Goal: Task Accomplishment & Management: Use online tool/utility

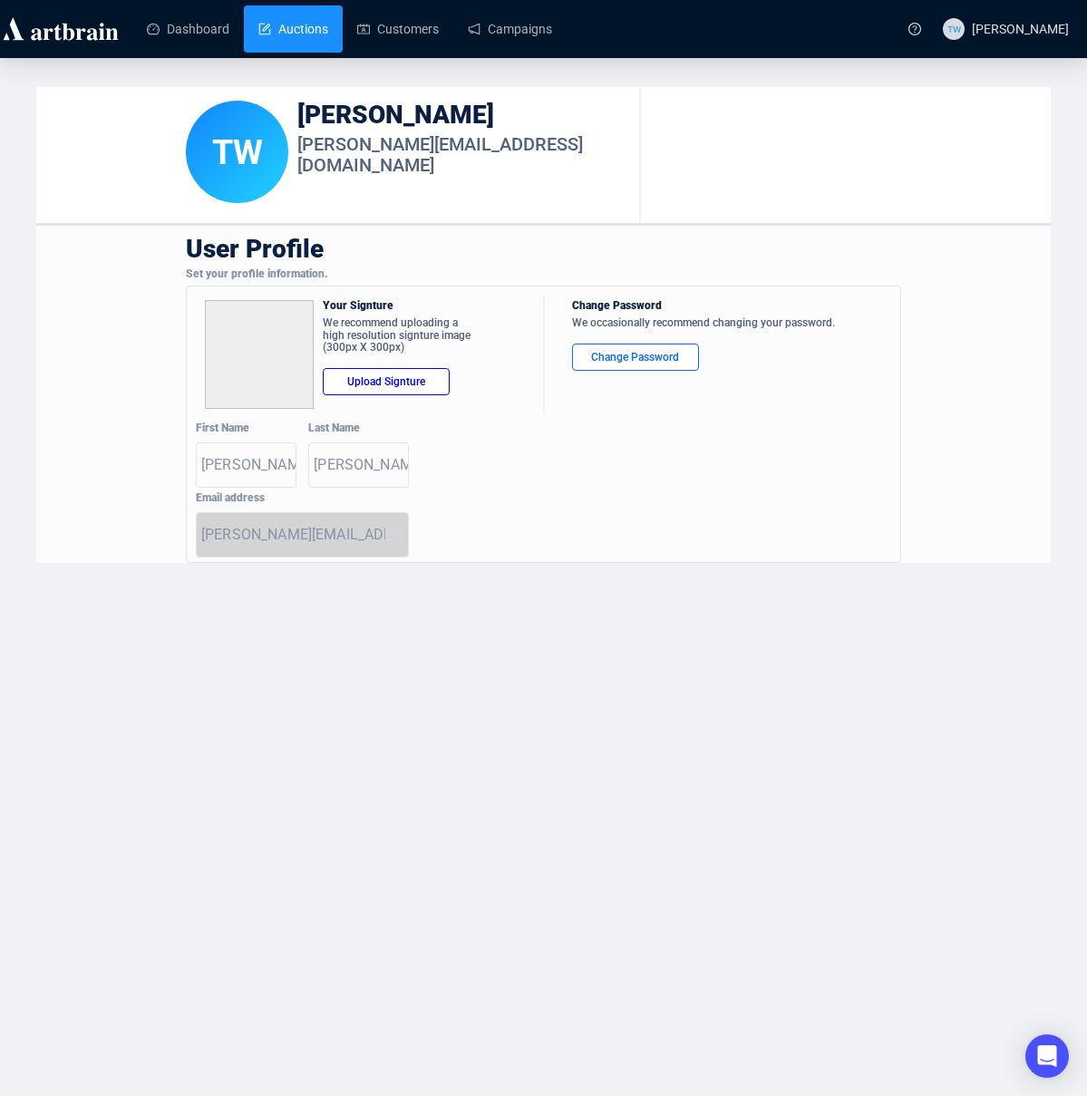
click at [304, 28] on link "Auctions" at bounding box center [293, 28] width 70 height 47
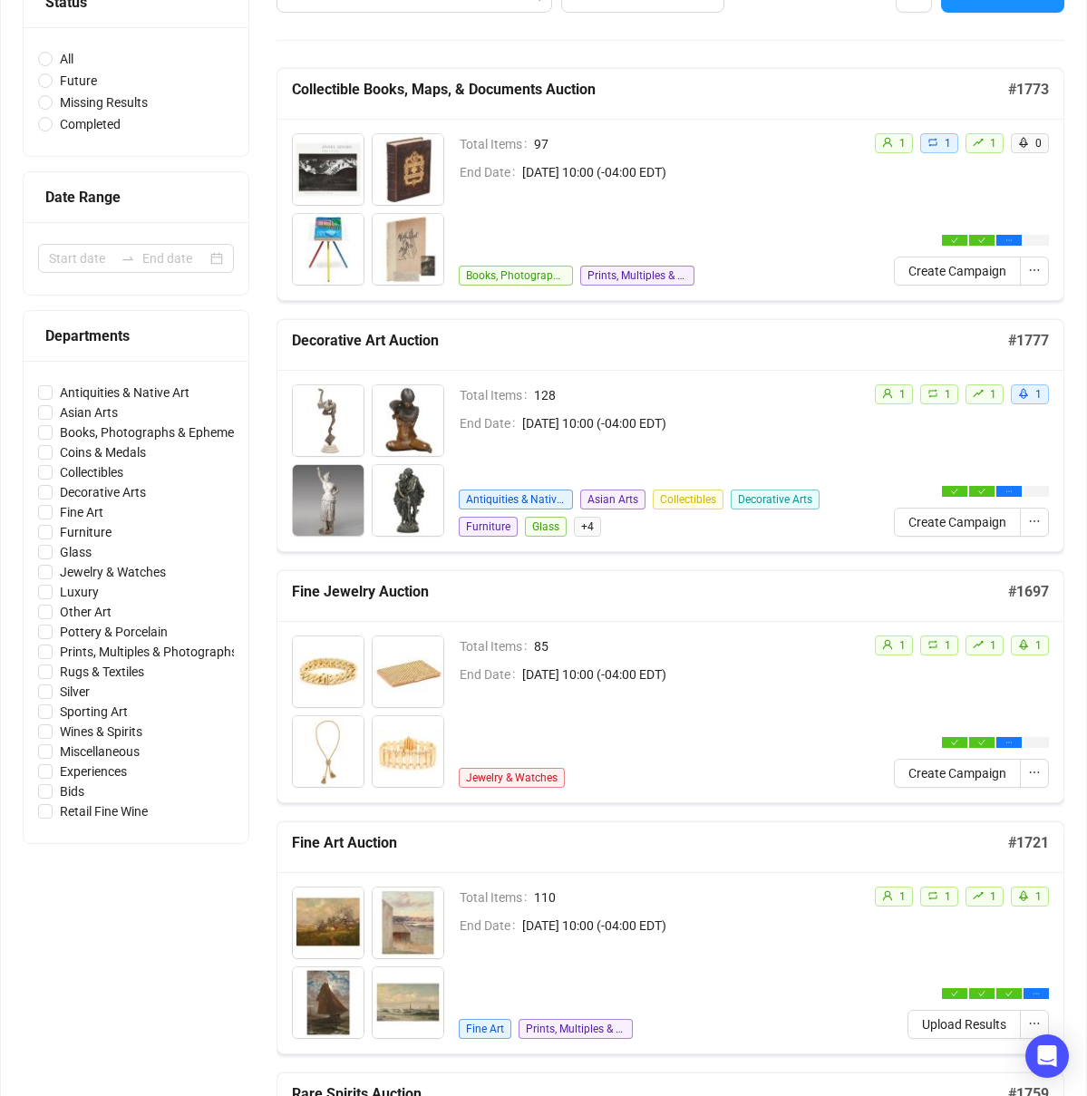
scroll to position [322, 0]
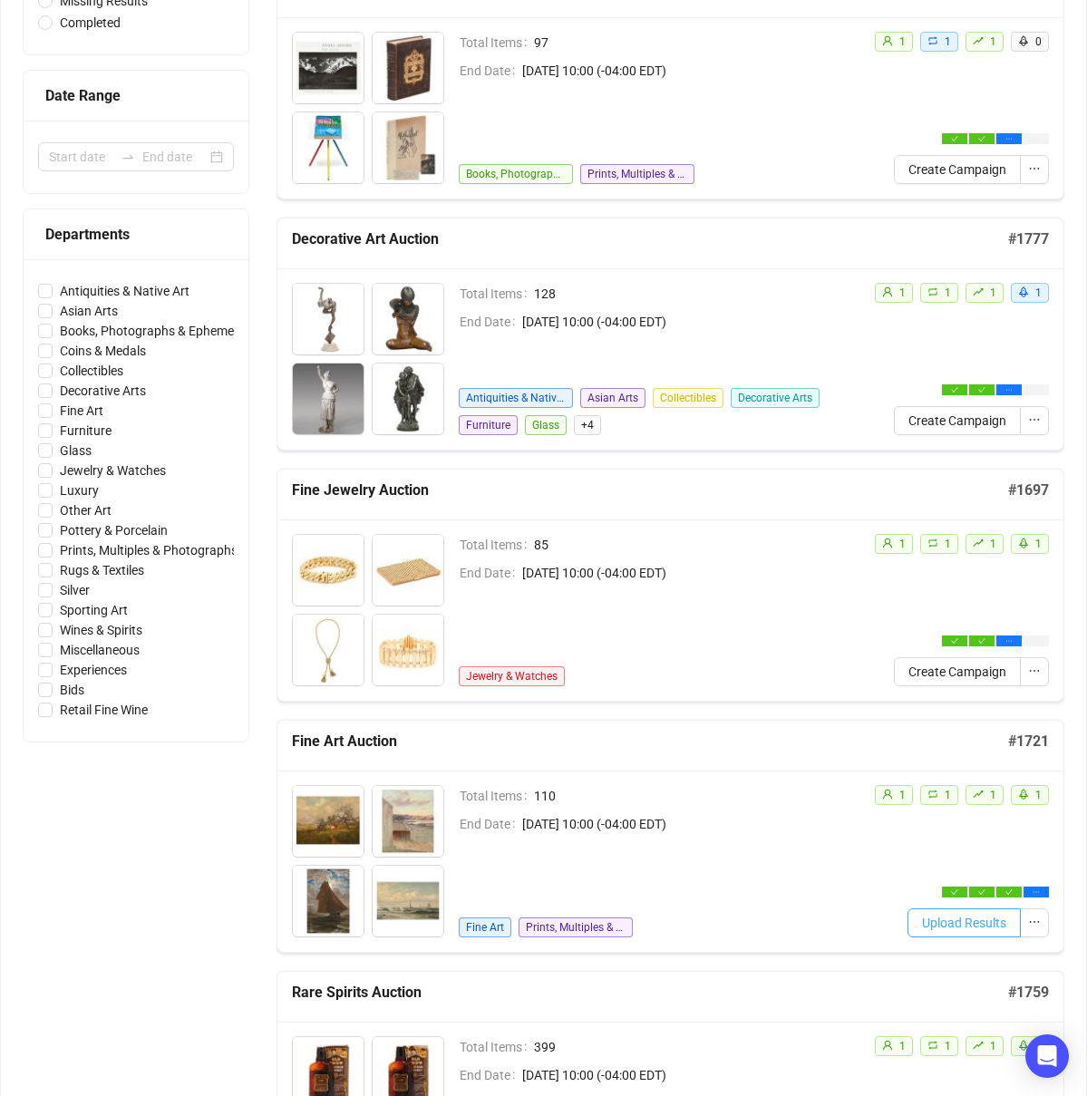
click at [997, 917] on span "Upload Results" at bounding box center [964, 923] width 84 height 20
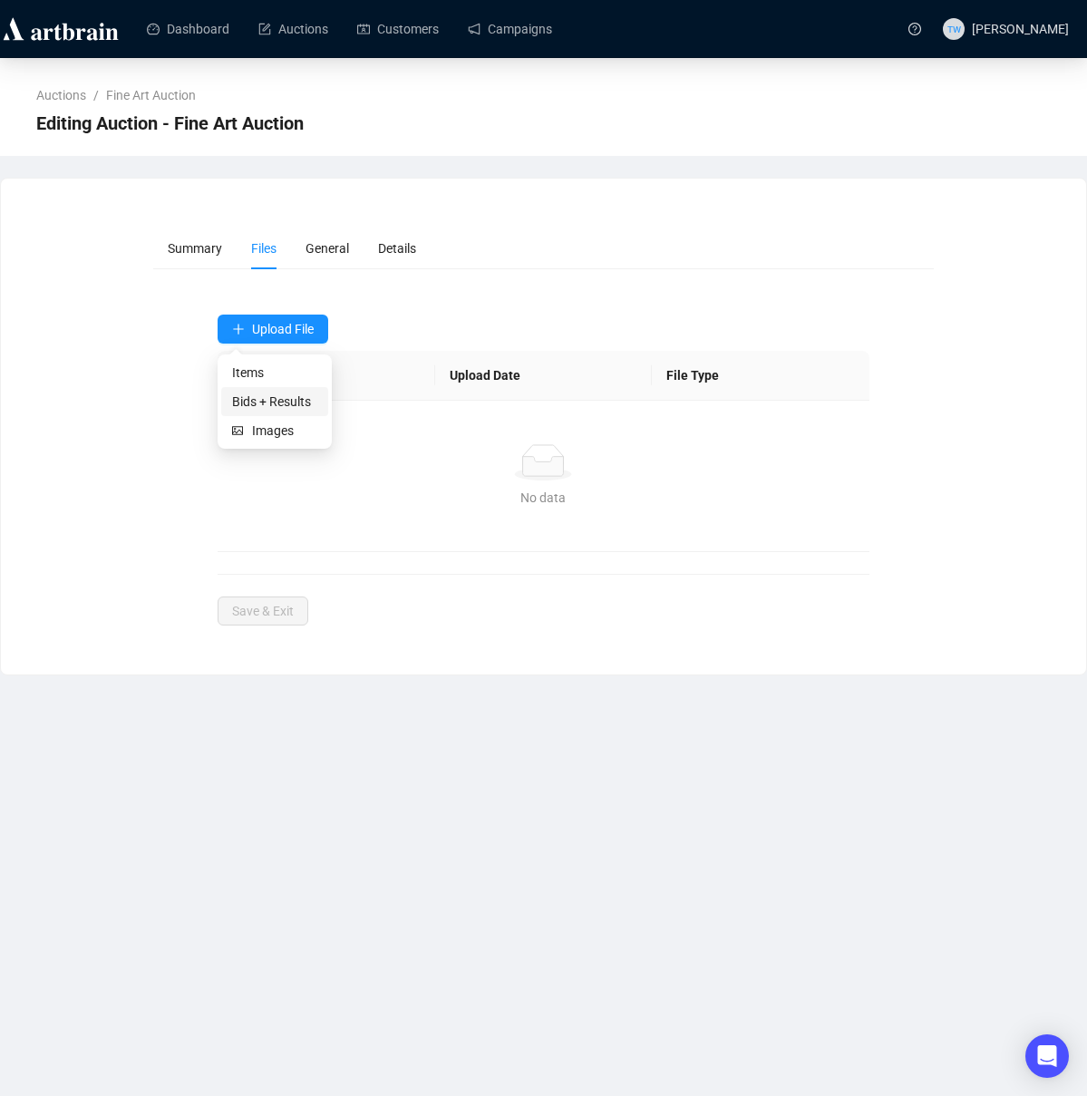
click at [281, 402] on span "Bids + Results" at bounding box center [274, 402] width 85 height 20
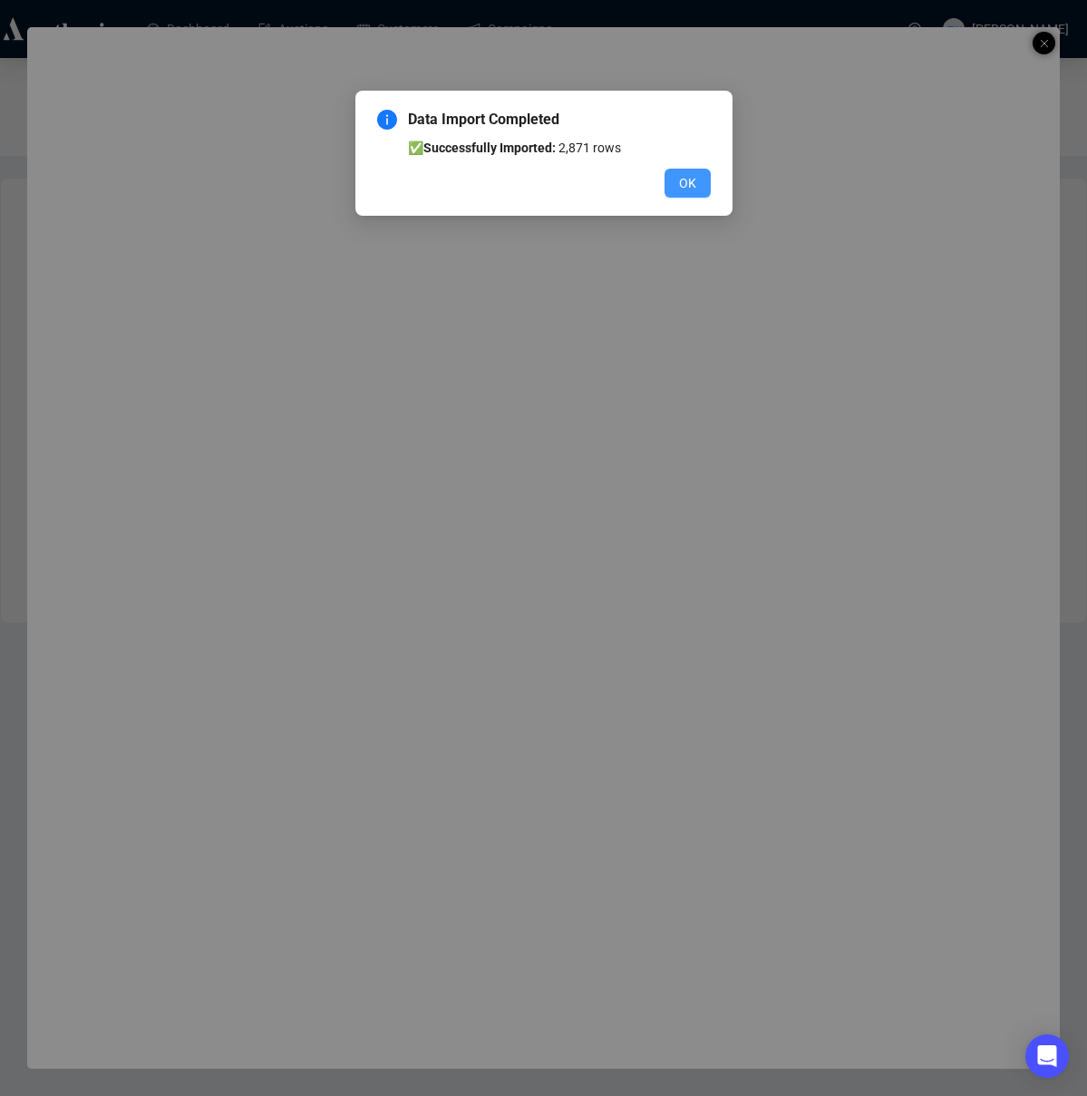
click at [692, 183] on span "OK" at bounding box center [687, 183] width 17 height 20
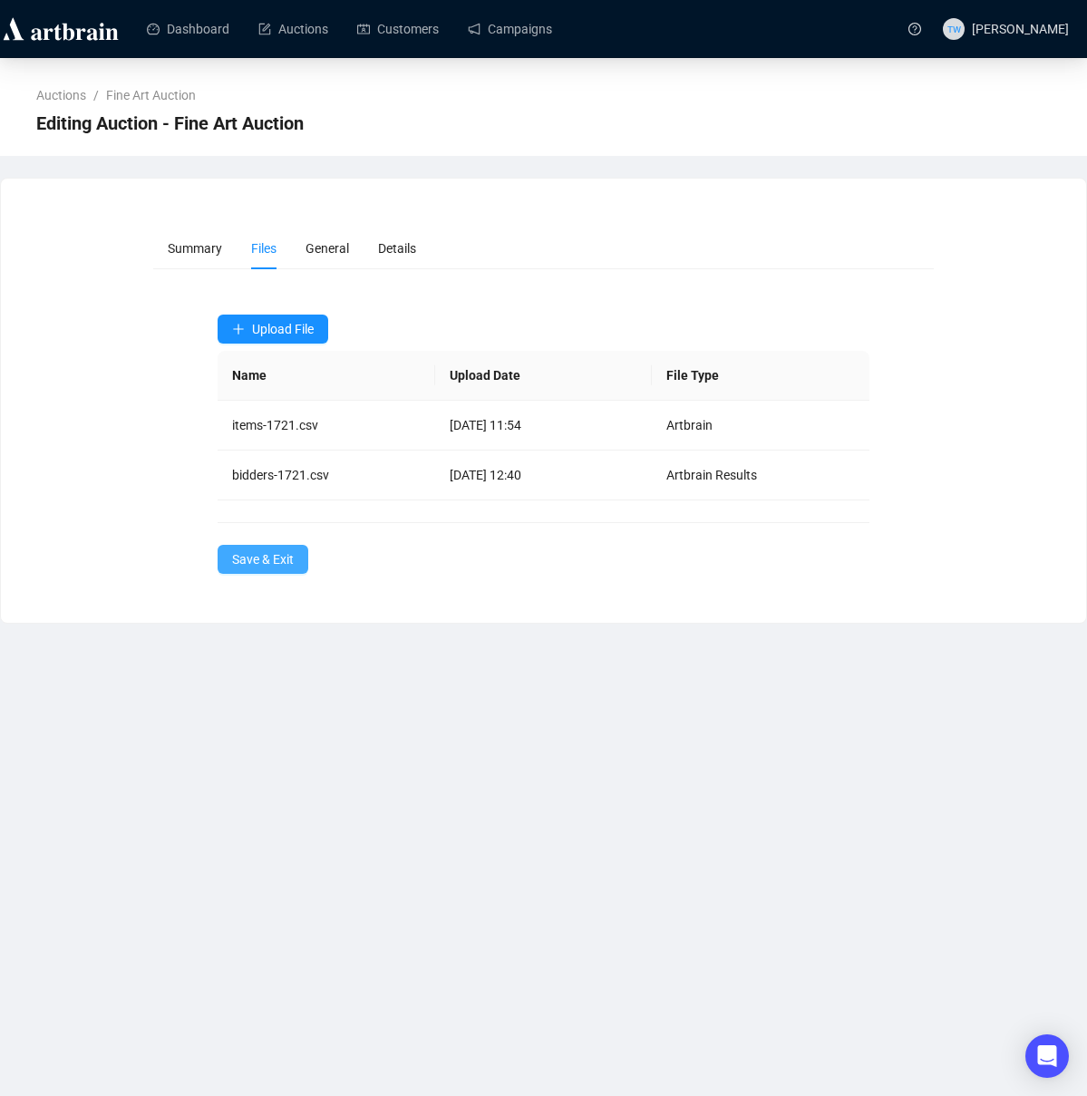
click at [275, 550] on span "Save & Exit" at bounding box center [263, 559] width 62 height 20
